Goal: Information Seeking & Learning: Learn about a topic

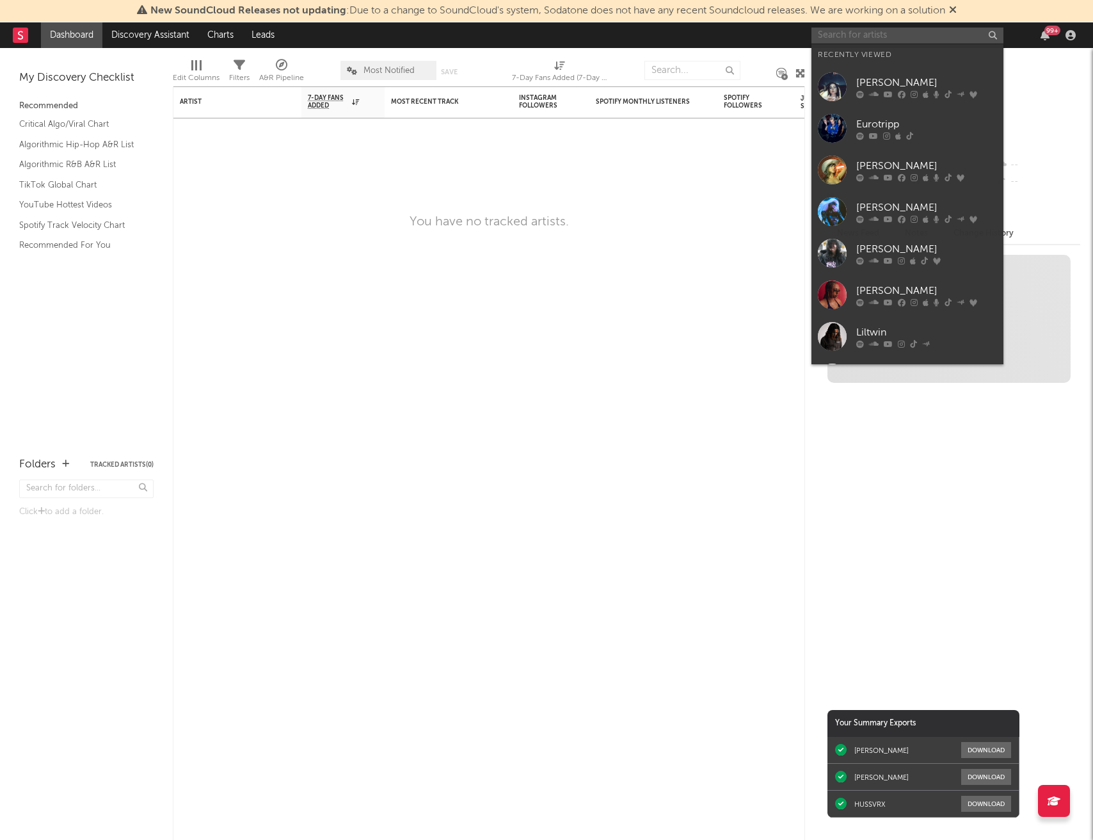
click at [839, 33] on input "text" at bounding box center [907, 36] width 192 height 16
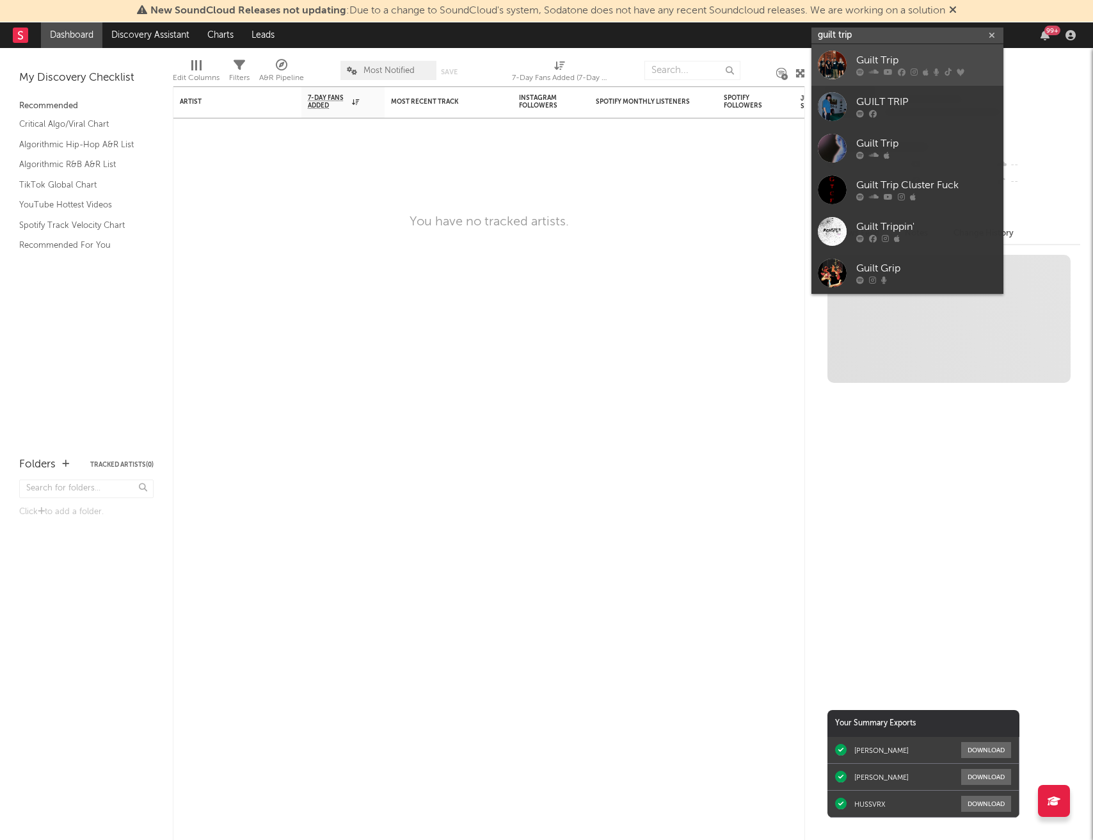
type input "guilt trip"
click at [903, 63] on div "Guilt Trip" at bounding box center [926, 60] width 141 height 15
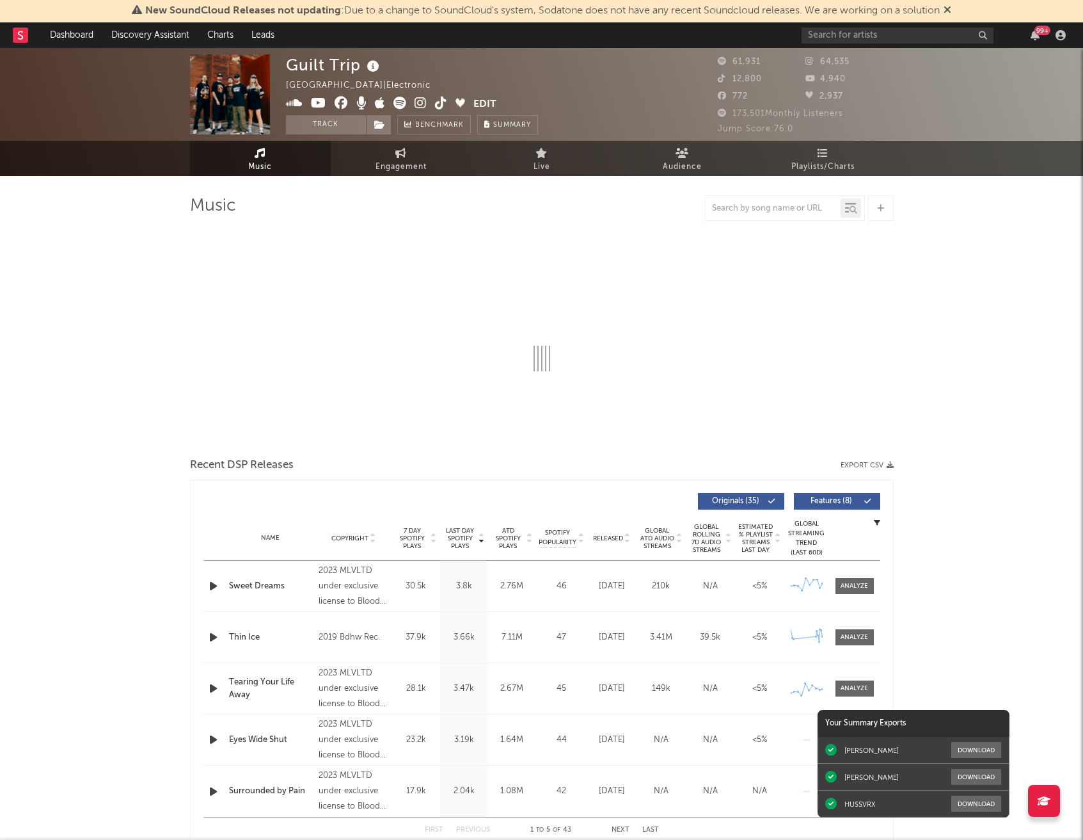
select select "6m"
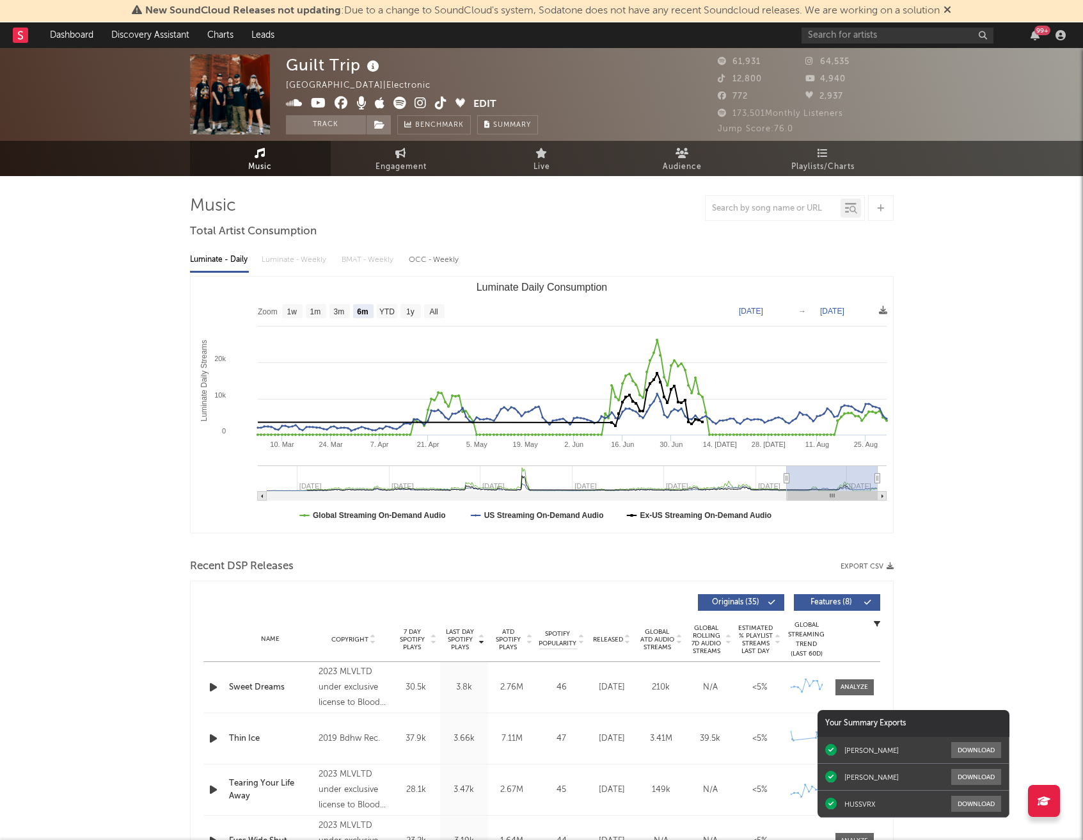
click at [399, 102] on icon at bounding box center [400, 103] width 13 height 13
